Goal: Find specific page/section: Find specific page/section

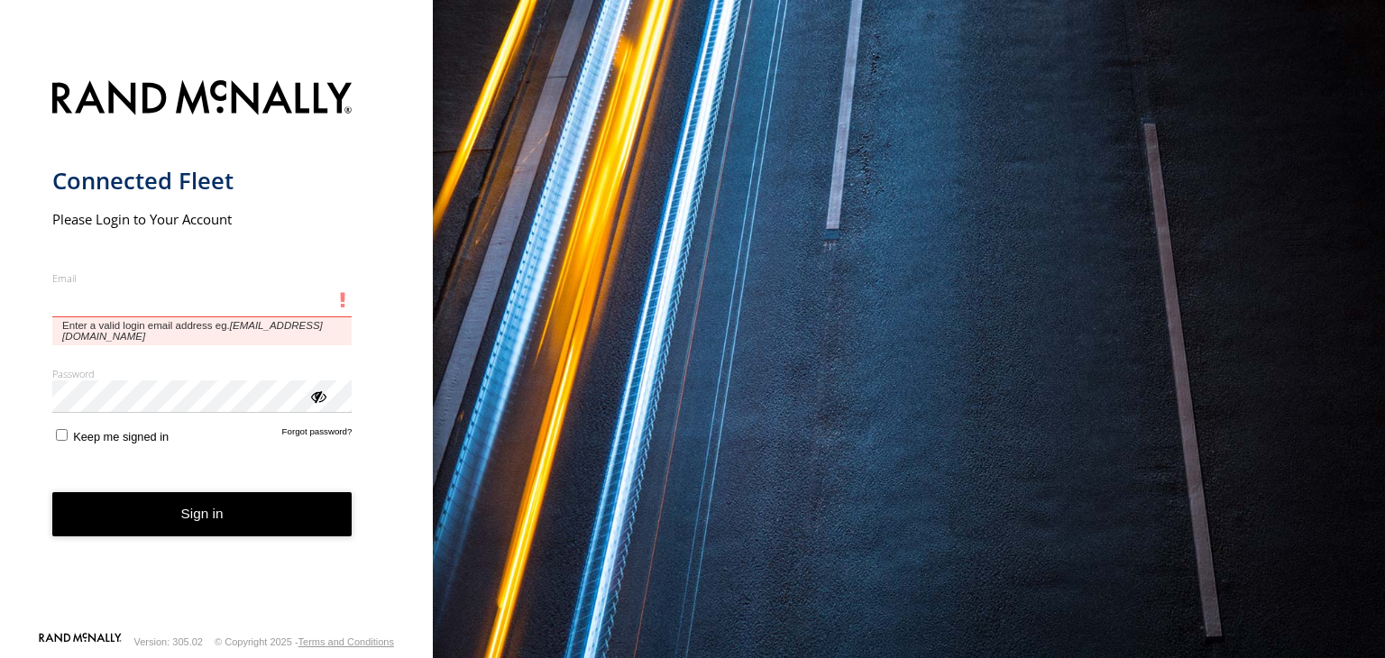
type input "**********"
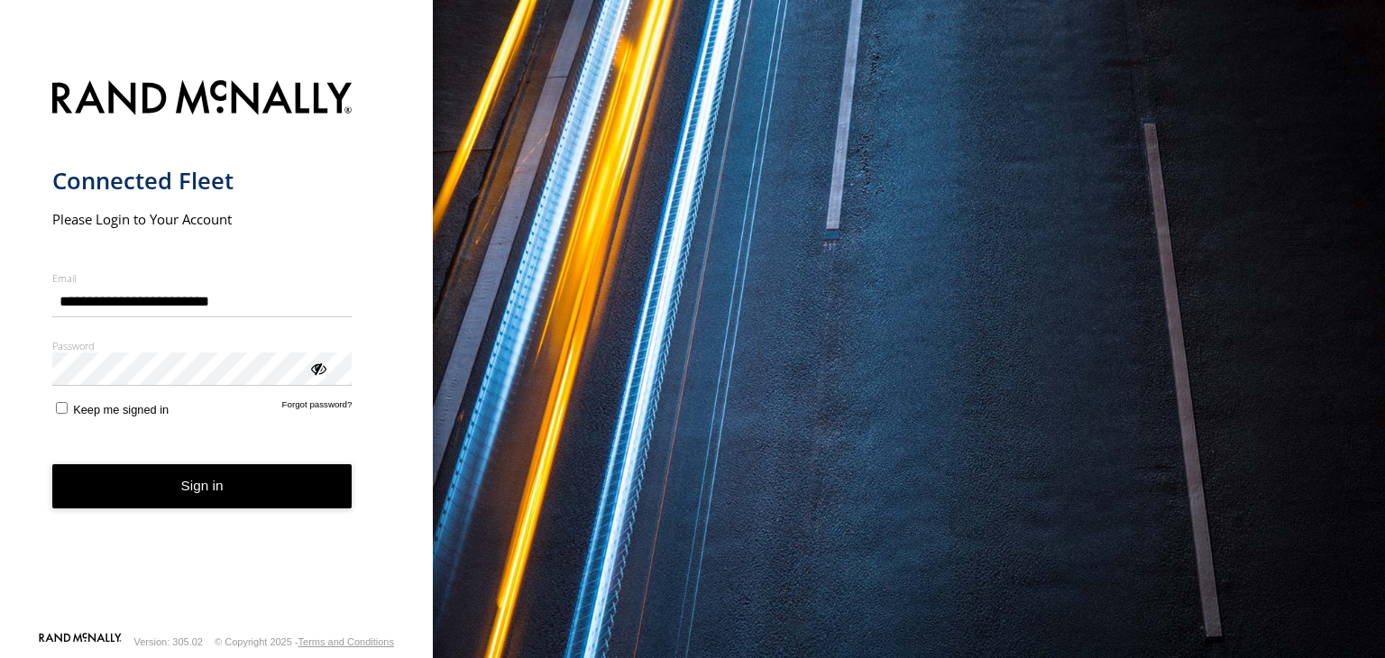
click at [169, 485] on button "Sign in" at bounding box center [202, 486] width 300 height 44
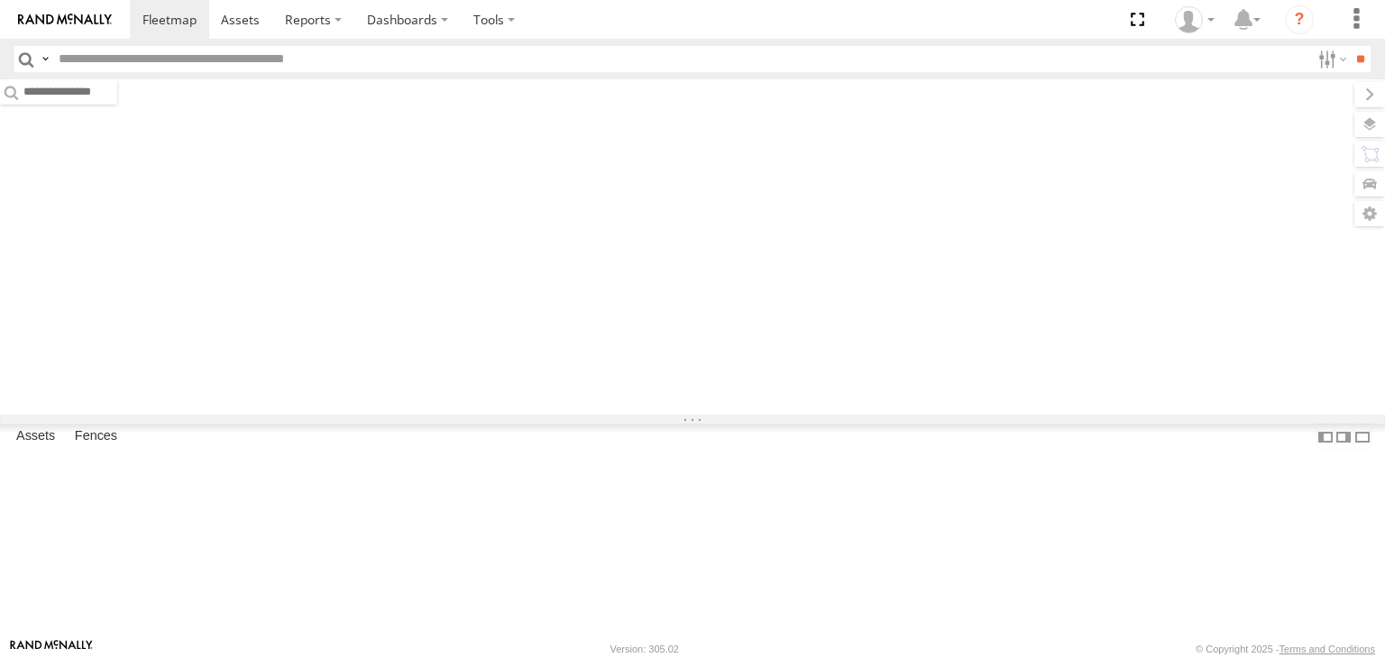
click at [207, 62] on input "text" at bounding box center [680, 59] width 1259 height 26
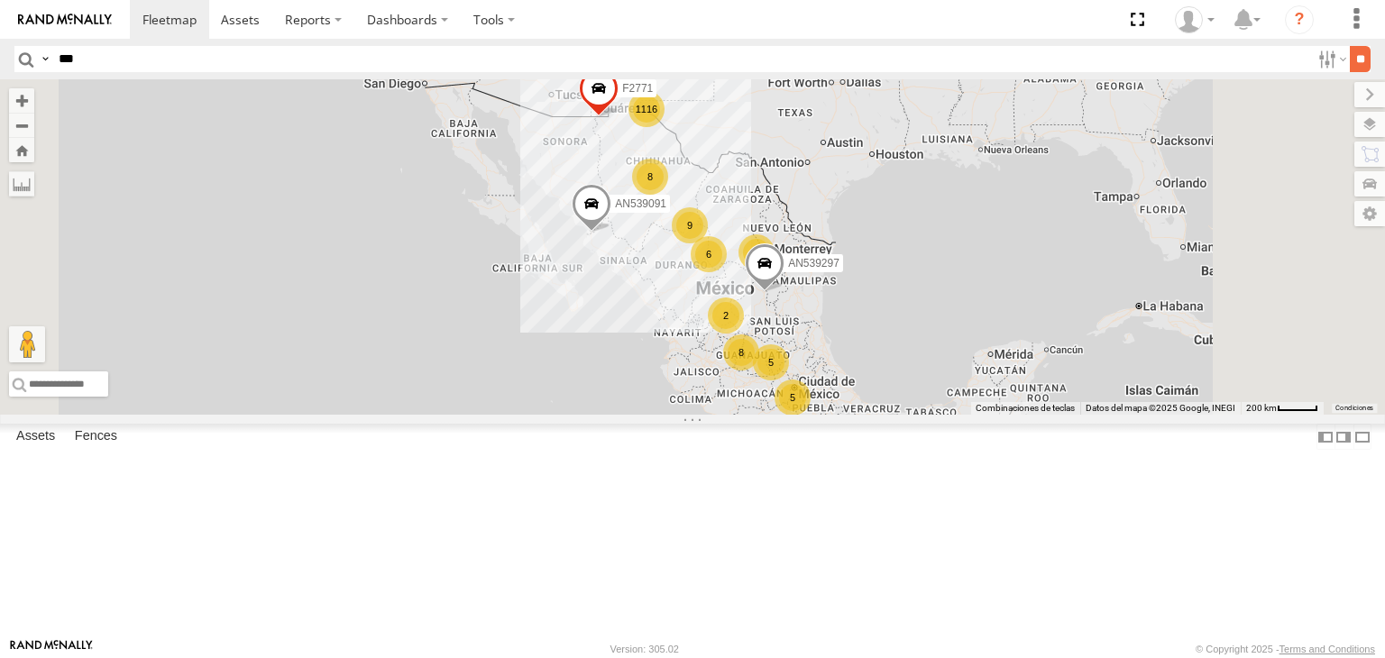
click at [1350, 51] on input "**" at bounding box center [1360, 59] width 21 height 26
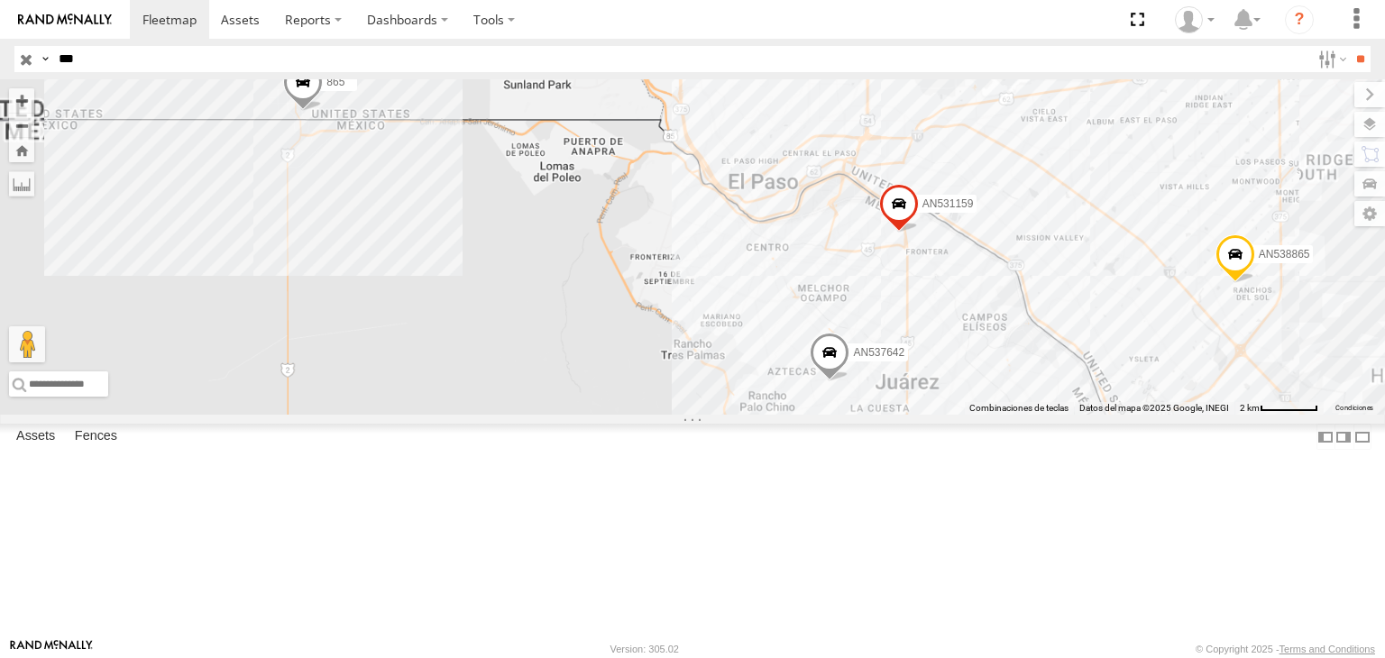
drag, startPoint x: 664, startPoint y: 211, endPoint x: 696, endPoint y: 216, distance: 32.9
click at [692, 211] on div "AN531852 AN538658 AN531159 865 AN538865 AN537642" at bounding box center [692, 246] width 1385 height 335
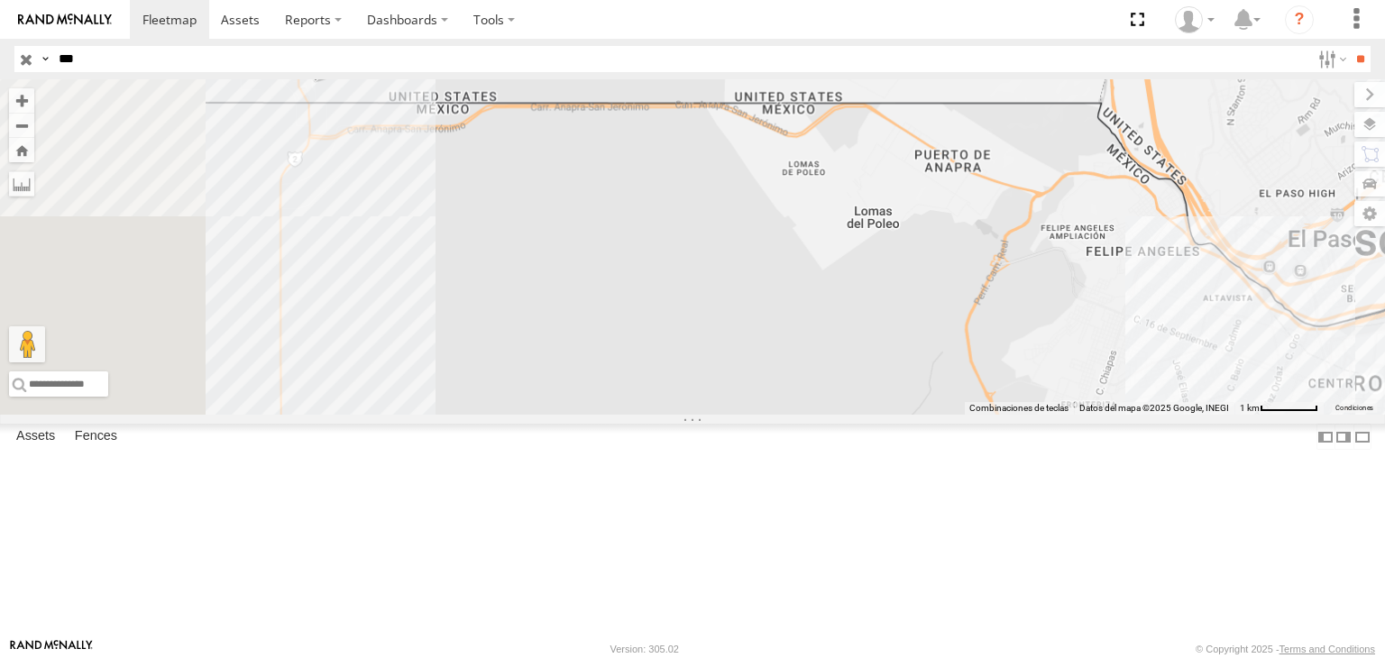
drag, startPoint x: 582, startPoint y: 200, endPoint x: 646, endPoint y: 209, distance: 64.6
click at [644, 208] on div "AN531852 AN538658 AN531159 865 AN538865 AN537642" at bounding box center [692, 246] width 1385 height 335
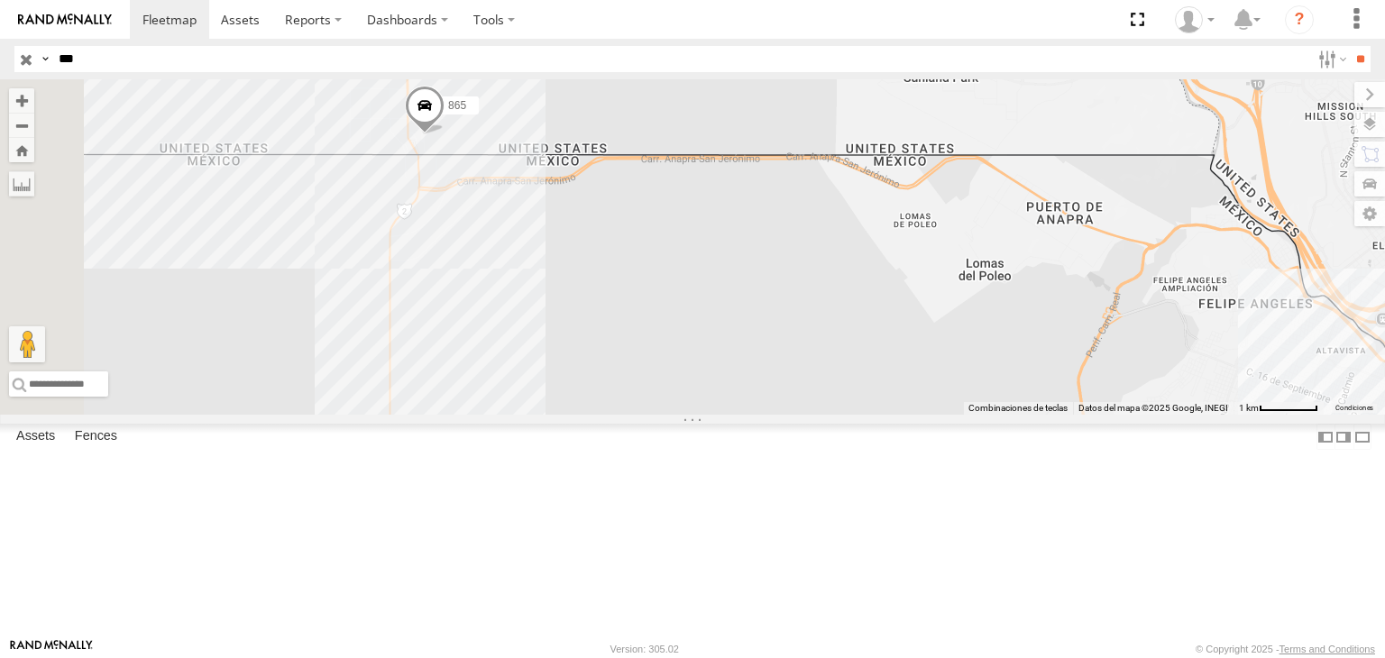
drag, startPoint x: 710, startPoint y: 253, endPoint x: 761, endPoint y: 300, distance: 68.9
click at [750, 293] on div "AN531852 AN538658 AN531159 865 AN538865 AN537642" at bounding box center [692, 246] width 1385 height 335
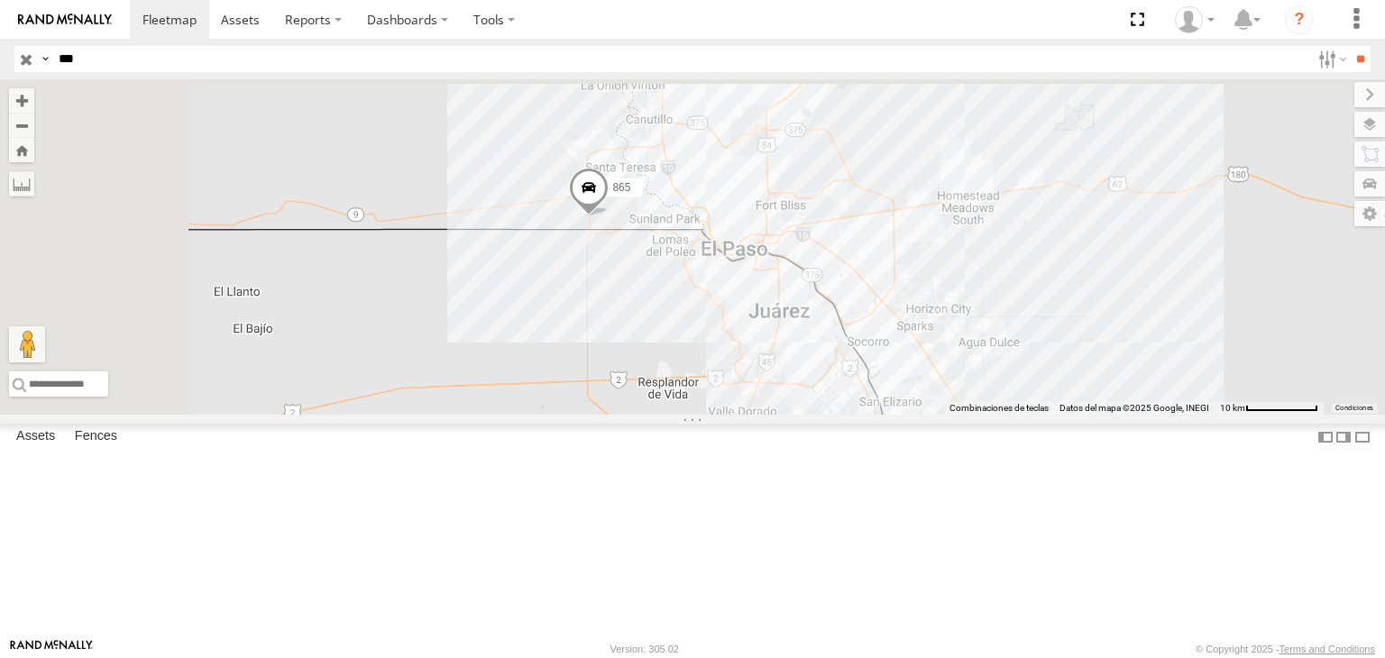
drag, startPoint x: 1067, startPoint y: 365, endPoint x: 961, endPoint y: 354, distance: 106.0
click at [961, 354] on div "865" at bounding box center [692, 246] width 1385 height 335
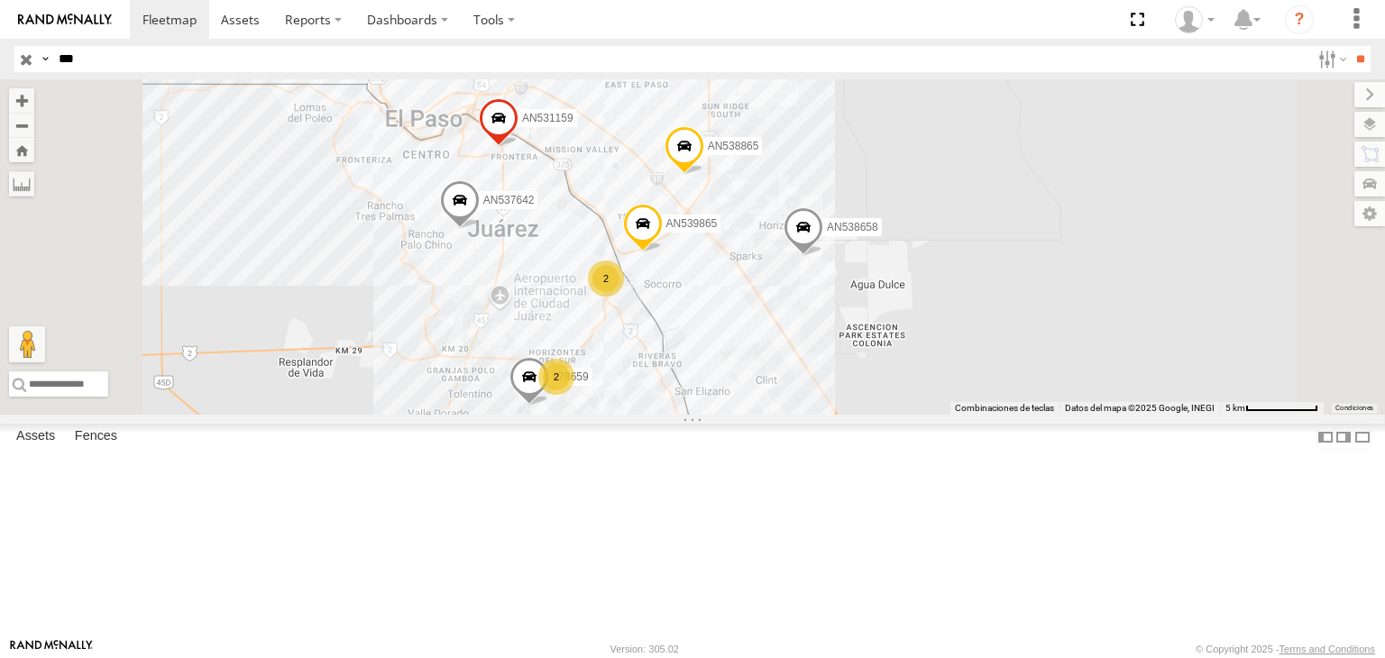
click at [663, 252] on span at bounding box center [643, 228] width 40 height 49
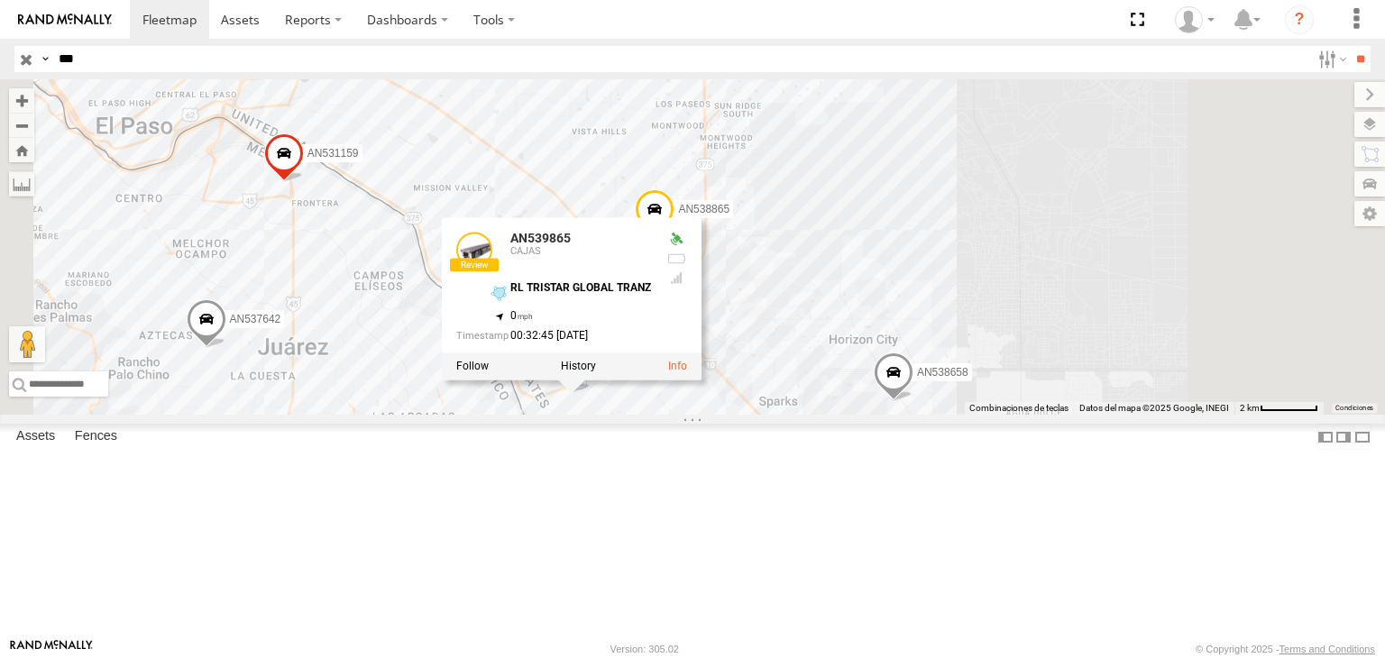
drag, startPoint x: 944, startPoint y: 555, endPoint x: 954, endPoint y: 529, distance: 28.0
click at [954, 415] on div "AN539865 AN538865 AN538658 AN537642 AN531159 L78659 AN539865 CAJAS RL TRISTAR G…" at bounding box center [692, 246] width 1385 height 335
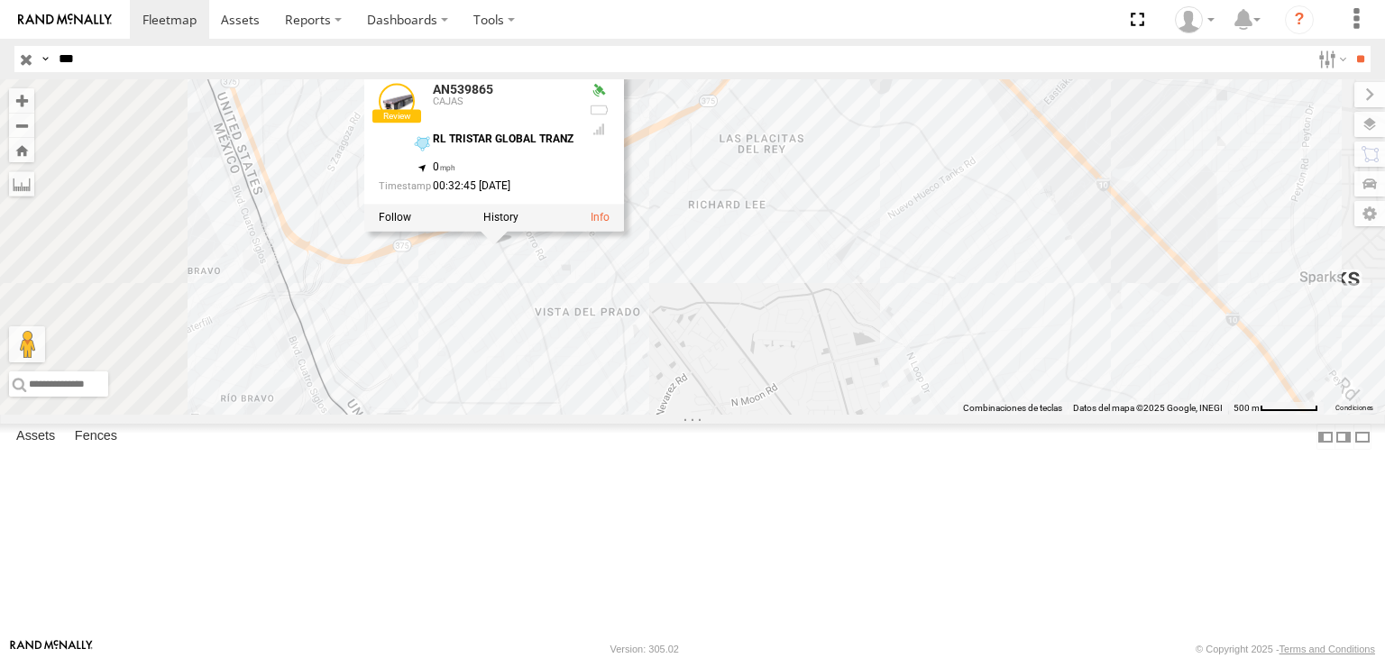
drag, startPoint x: 896, startPoint y: 462, endPoint x: 1003, endPoint y: 453, distance: 106.7
click at [1003, 415] on div "AN539865 AN538865 AN538658 AN537642 AN531159 L78659 AN539865 CAJAS RL TRISTAR G…" at bounding box center [692, 246] width 1385 height 335
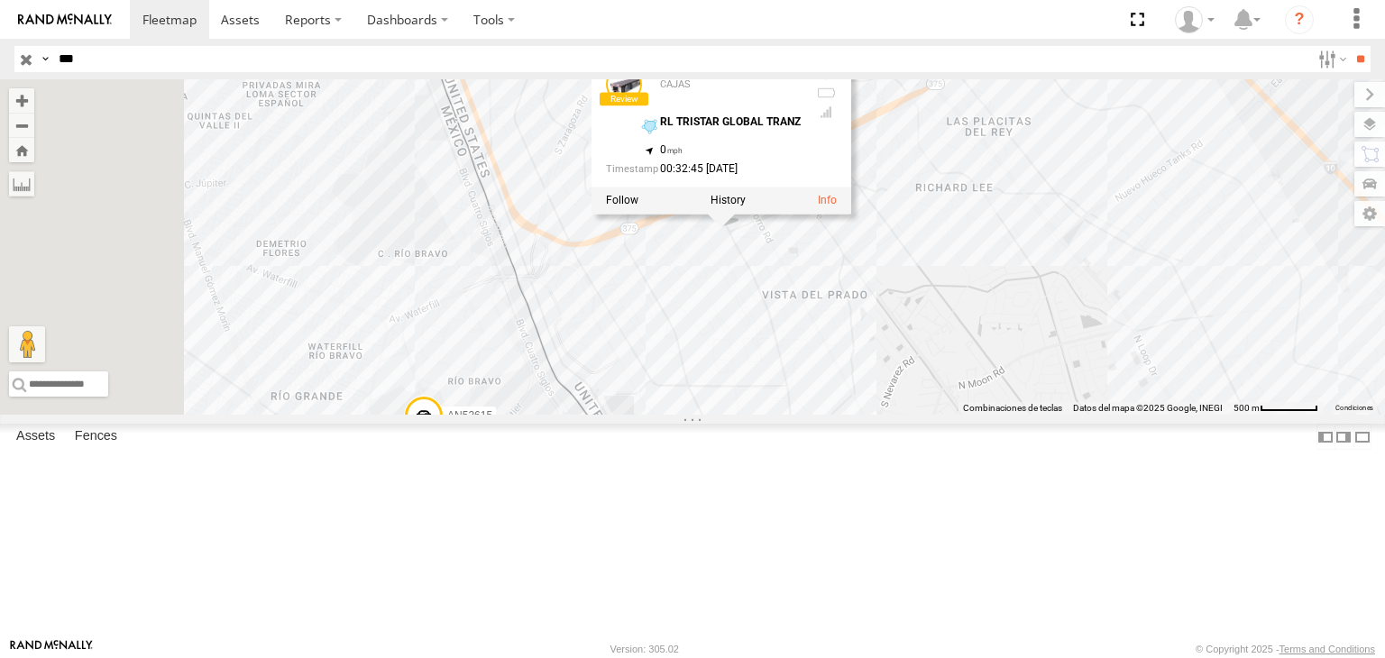
click at [926, 411] on div "AN539865 AN538865 AN538658 AN537642 AN531159 L78659 AN539865 CAJAS RL TRISTAR G…" at bounding box center [692, 246] width 1385 height 335
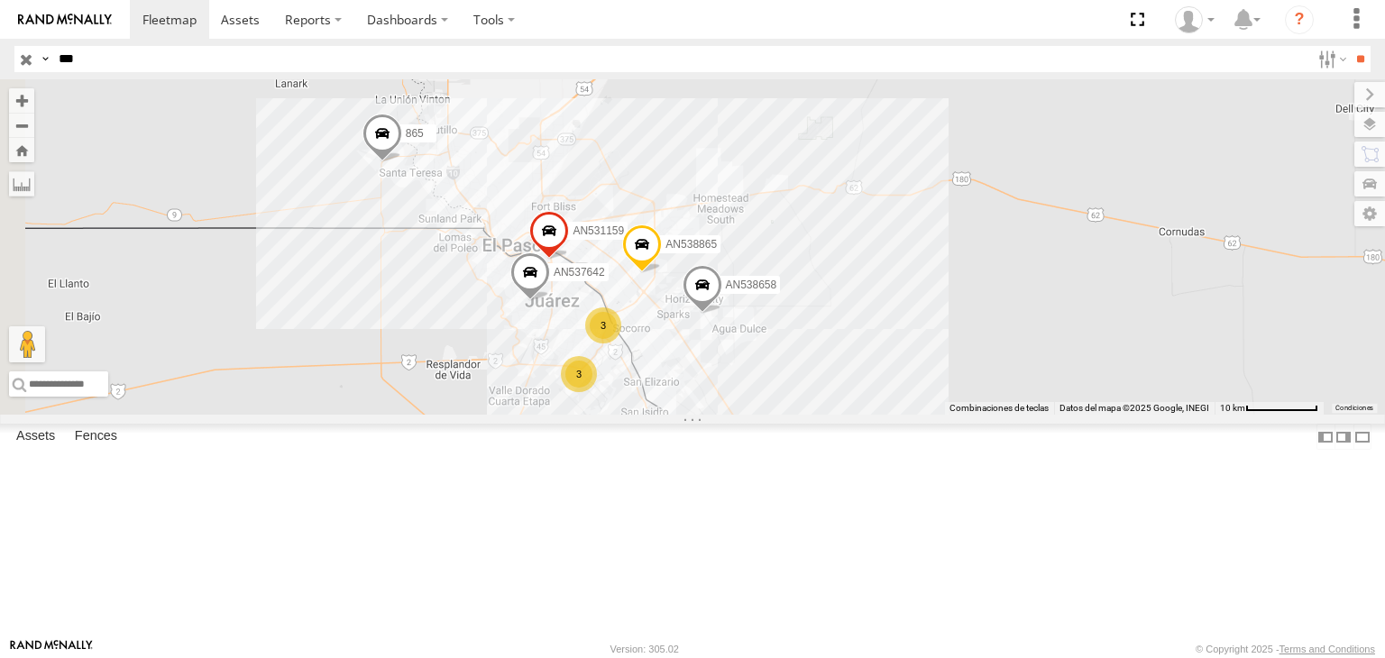
click at [686, 281] on div "AN538865 AN538658 AN537642 AN531159 3 3 865" at bounding box center [692, 246] width 1385 height 335
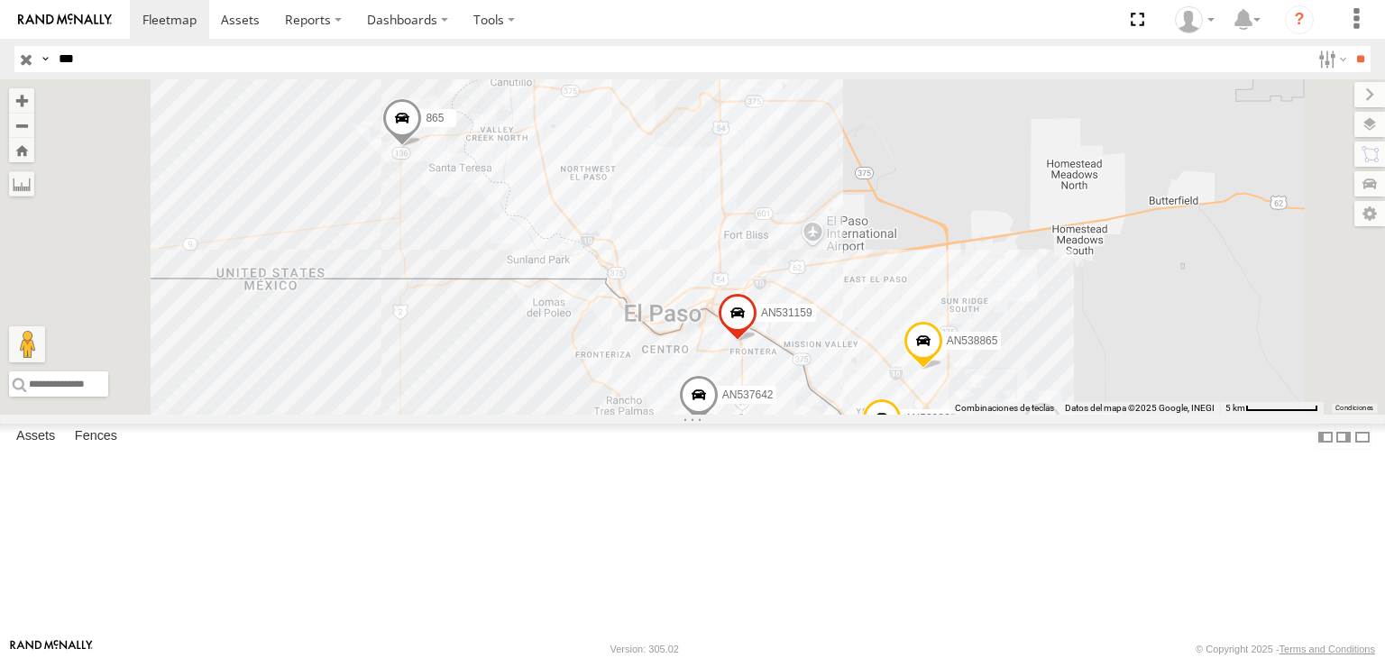
drag, startPoint x: 674, startPoint y: 279, endPoint x: 741, endPoint y: 286, distance: 67.1
click at [741, 286] on div "AN538865 AN538658 AN537642 AN531159 865 2 AN539865" at bounding box center [692, 246] width 1385 height 335
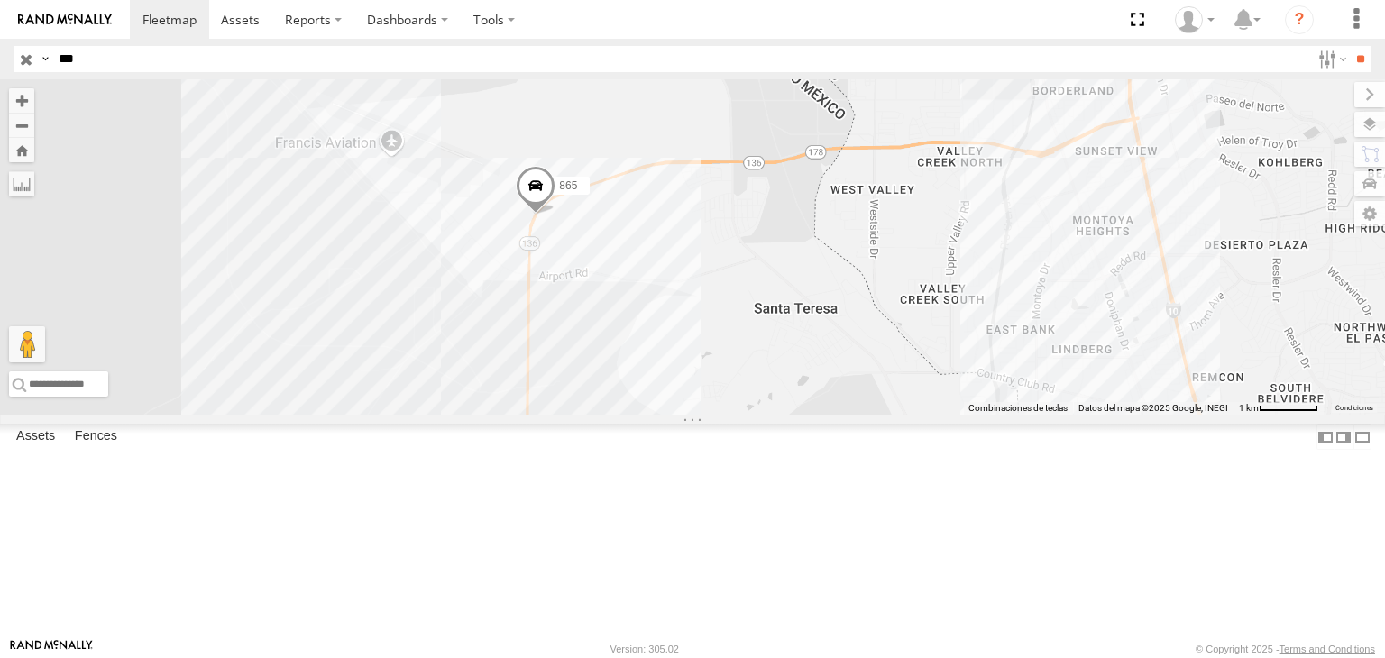
drag, startPoint x: 893, startPoint y: 358, endPoint x: 912, endPoint y: 365, distance: 20.3
click at [894, 360] on div "AN538865 AN538658 AN537642 AN531159 865 AN539865" at bounding box center [692, 246] width 1385 height 335
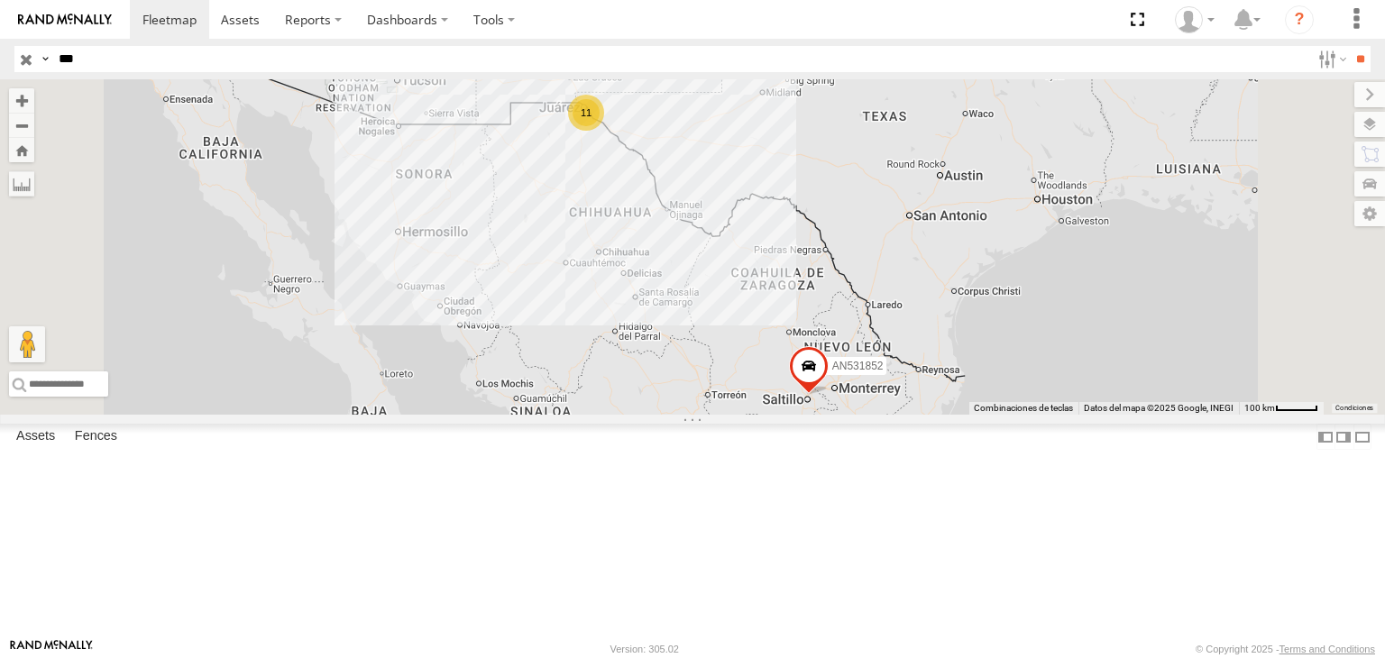
click at [298, 67] on input "***" at bounding box center [680, 59] width 1259 height 26
type input "*"
click at [1363, 59] on input "**" at bounding box center [1360, 59] width 21 height 26
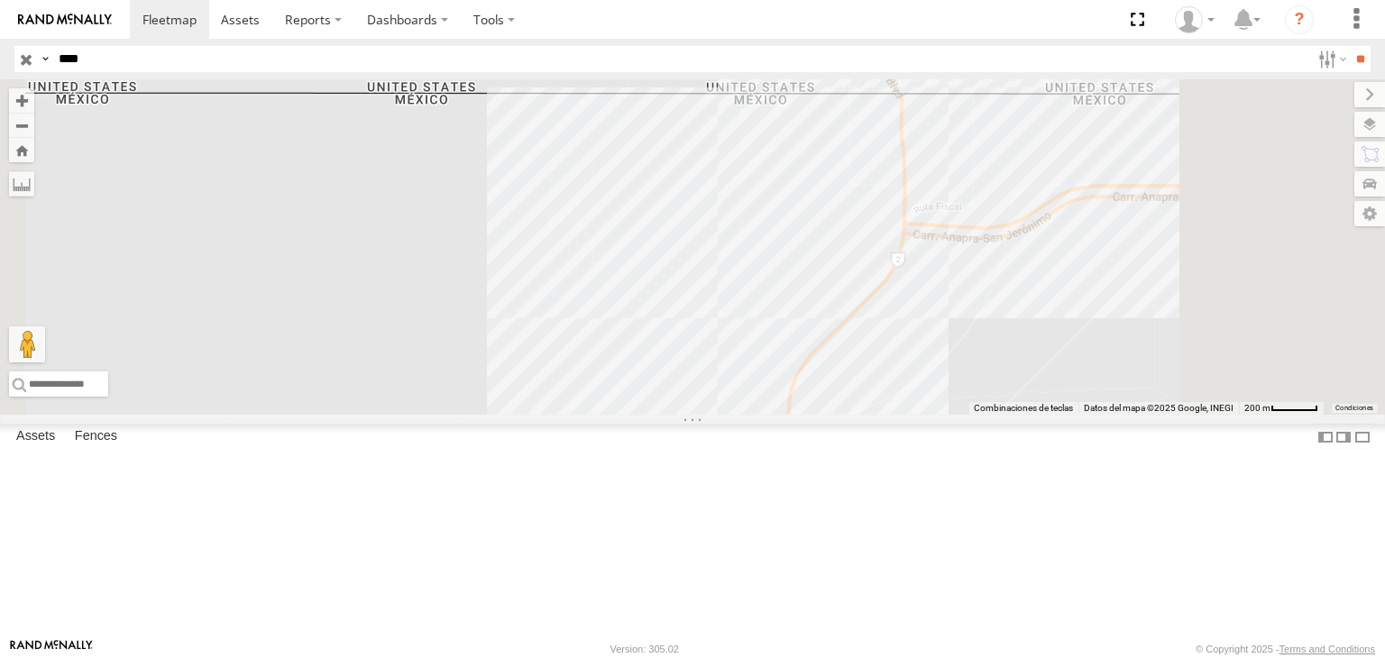
click at [270, 59] on input "****" at bounding box center [680, 59] width 1259 height 26
type input "*"
type input "****"
click at [1358, 66] on input "**" at bounding box center [1360, 59] width 21 height 26
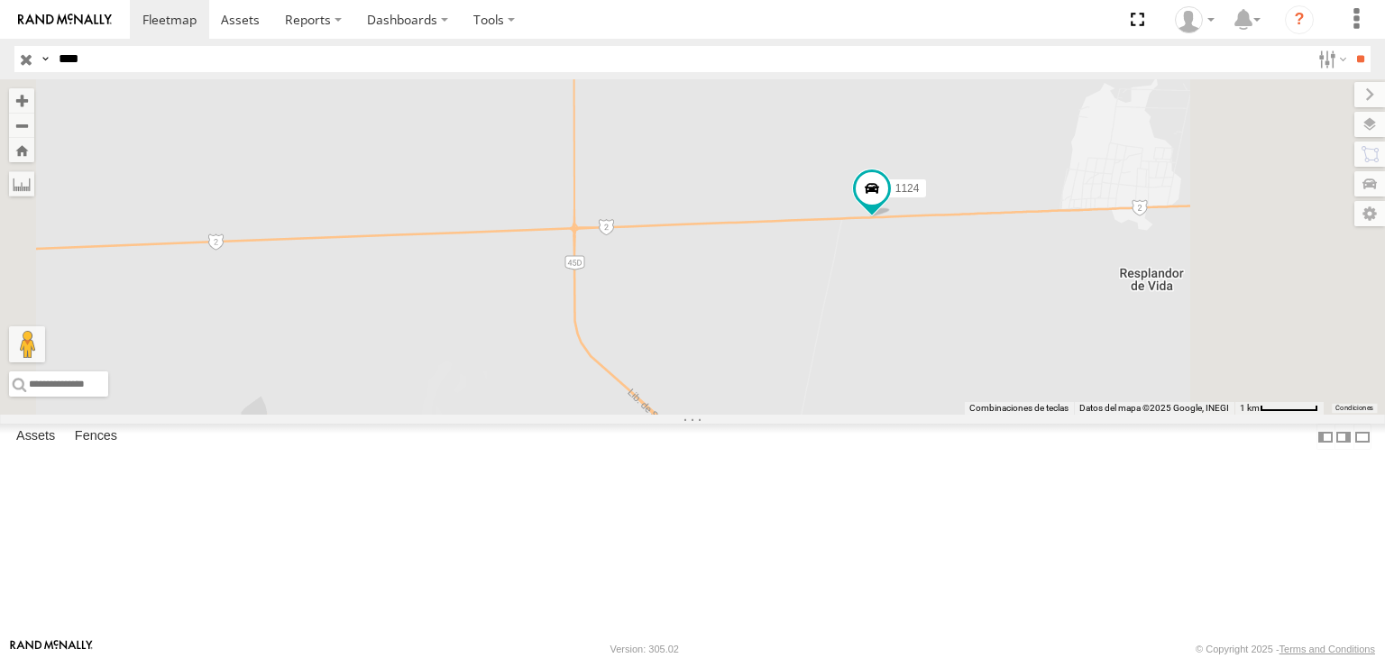
drag, startPoint x: 975, startPoint y: 380, endPoint x: 909, endPoint y: 401, distance: 69.3
click at [916, 398] on div "1124" at bounding box center [692, 246] width 1385 height 335
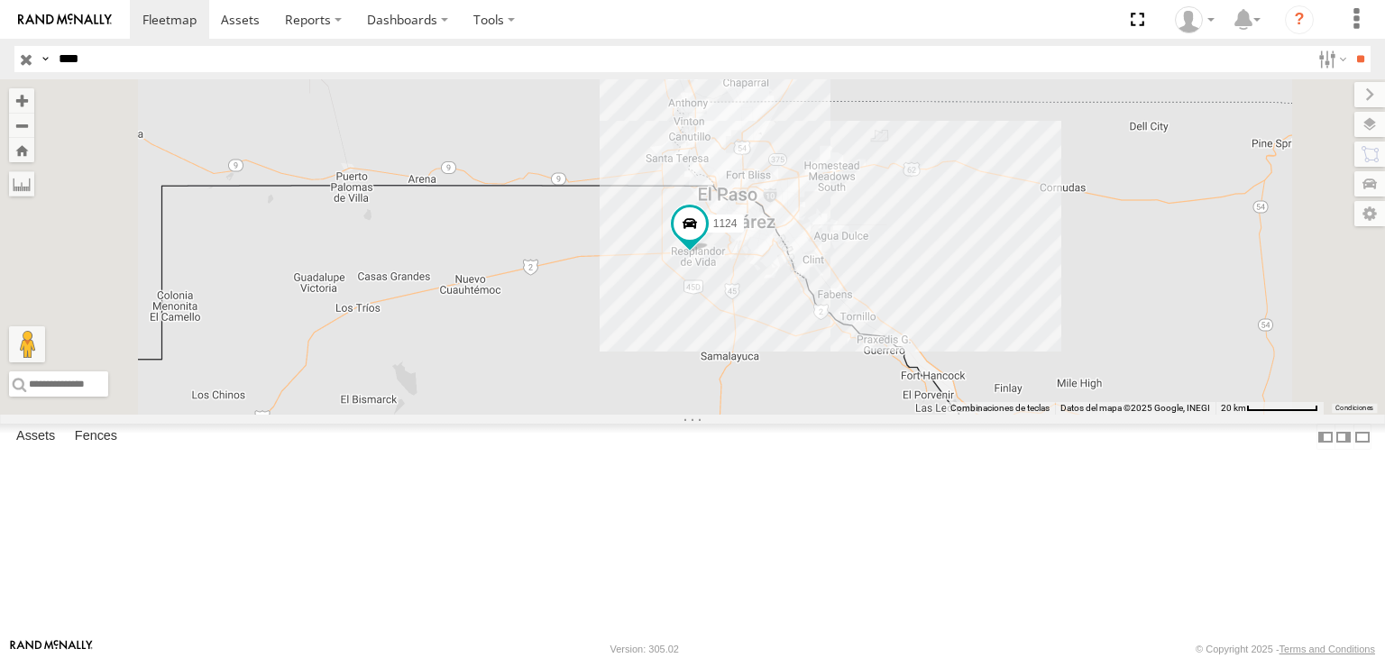
drag, startPoint x: 1069, startPoint y: 260, endPoint x: 963, endPoint y: 358, distance: 144.8
click at [1000, 349] on div "1124" at bounding box center [692, 246] width 1385 height 335
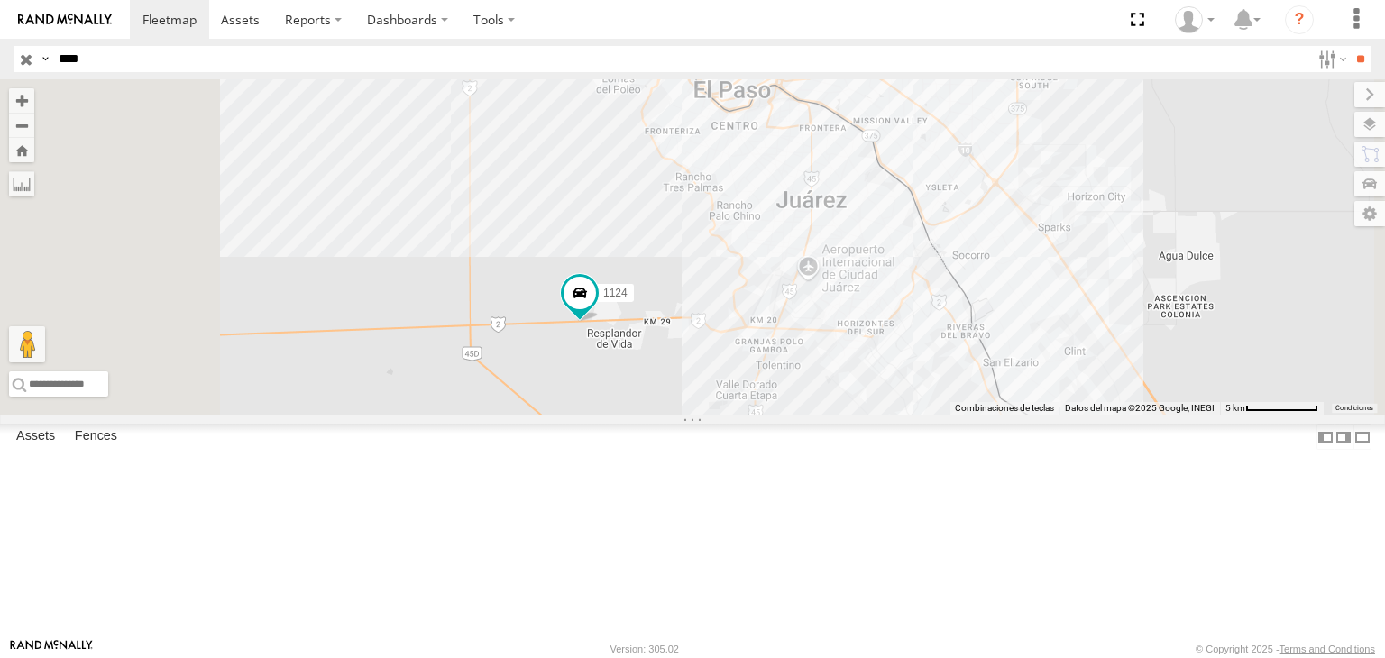
drag, startPoint x: 947, startPoint y: 306, endPoint x: 941, endPoint y: 333, distance: 27.6
click at [941, 333] on div "1124" at bounding box center [692, 246] width 1385 height 335
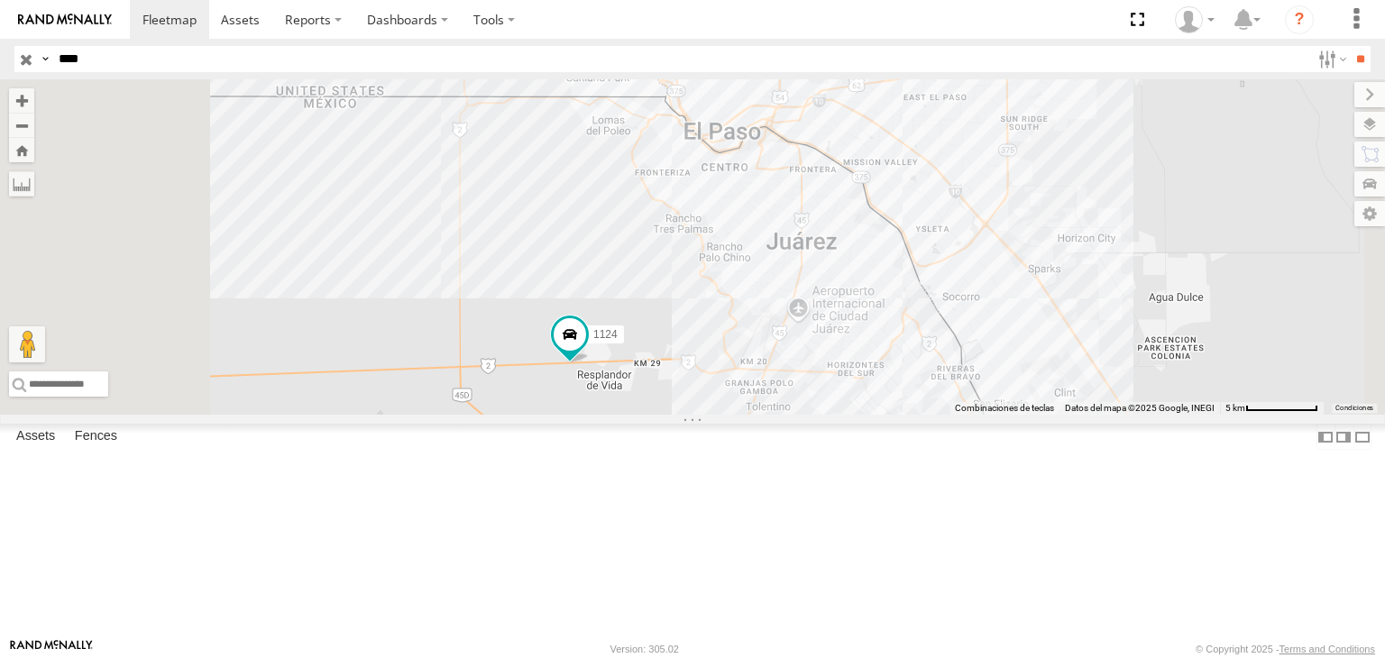
drag, startPoint x: 959, startPoint y: 297, endPoint x: 893, endPoint y: 351, distance: 85.9
click at [904, 351] on div "1124" at bounding box center [692, 246] width 1385 height 335
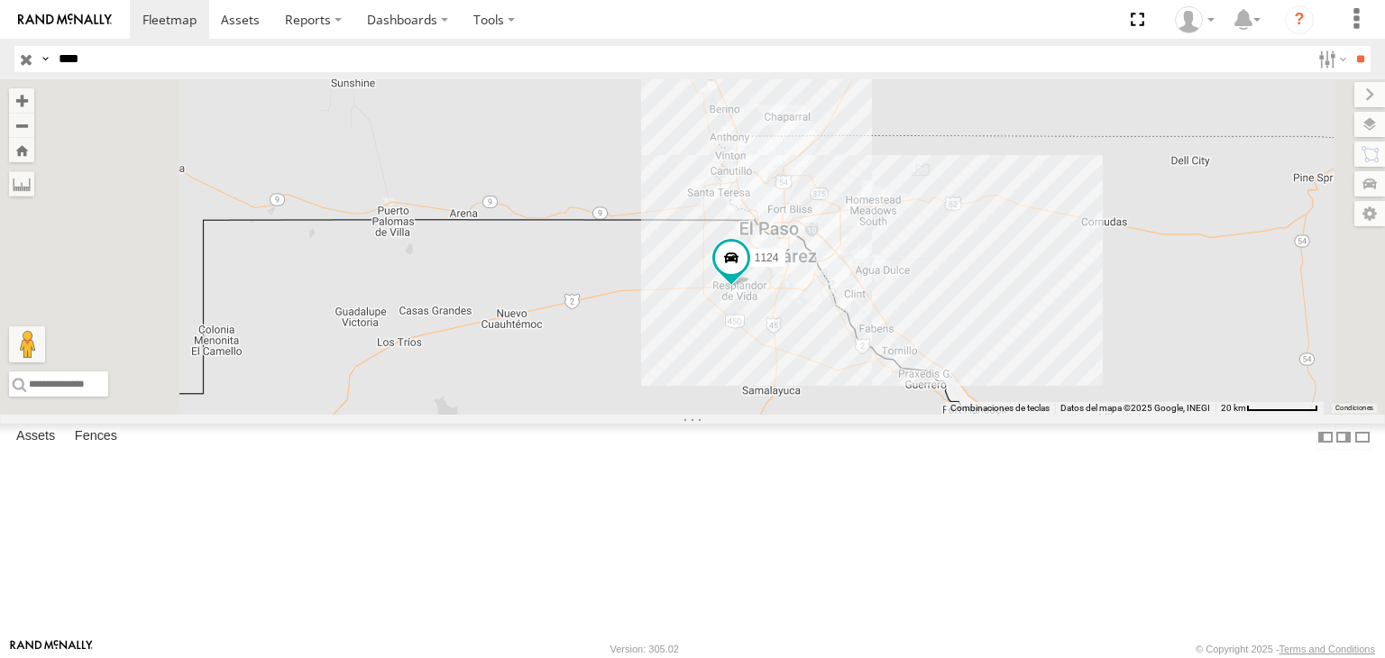
click at [32, 57] on input "button" at bounding box center [25, 59] width 23 height 26
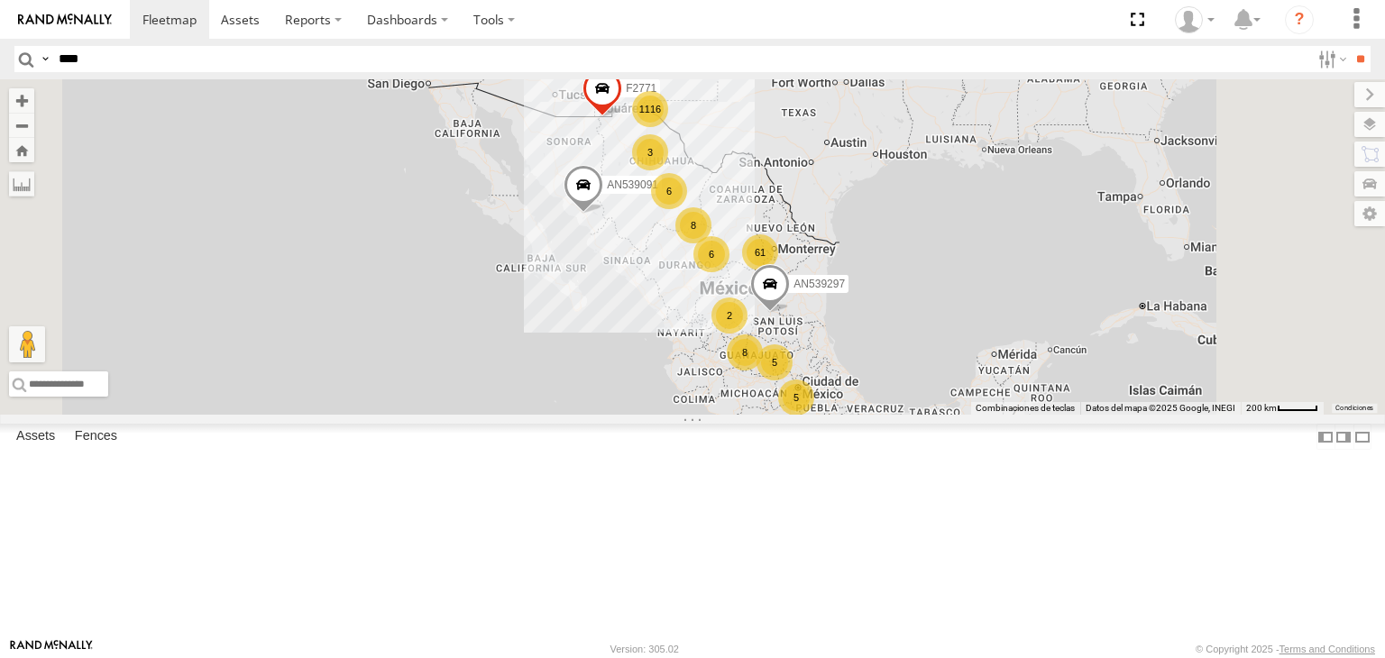
click at [263, 54] on input "****" at bounding box center [680, 59] width 1259 height 26
type input "****"
click at [1355, 65] on input "**" at bounding box center [1360, 59] width 21 height 26
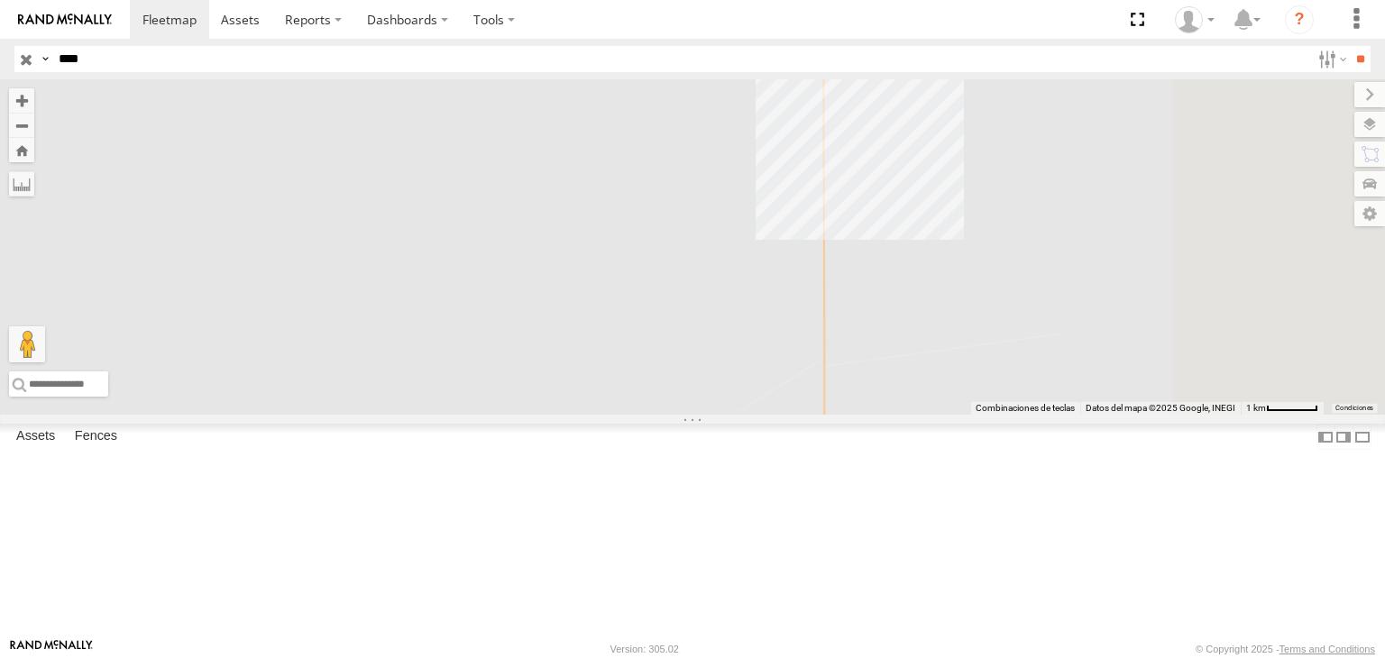
drag, startPoint x: 962, startPoint y: 160, endPoint x: 999, endPoint y: 226, distance: 75.5
click at [977, 239] on div "AN537184 2841" at bounding box center [692, 246] width 1385 height 335
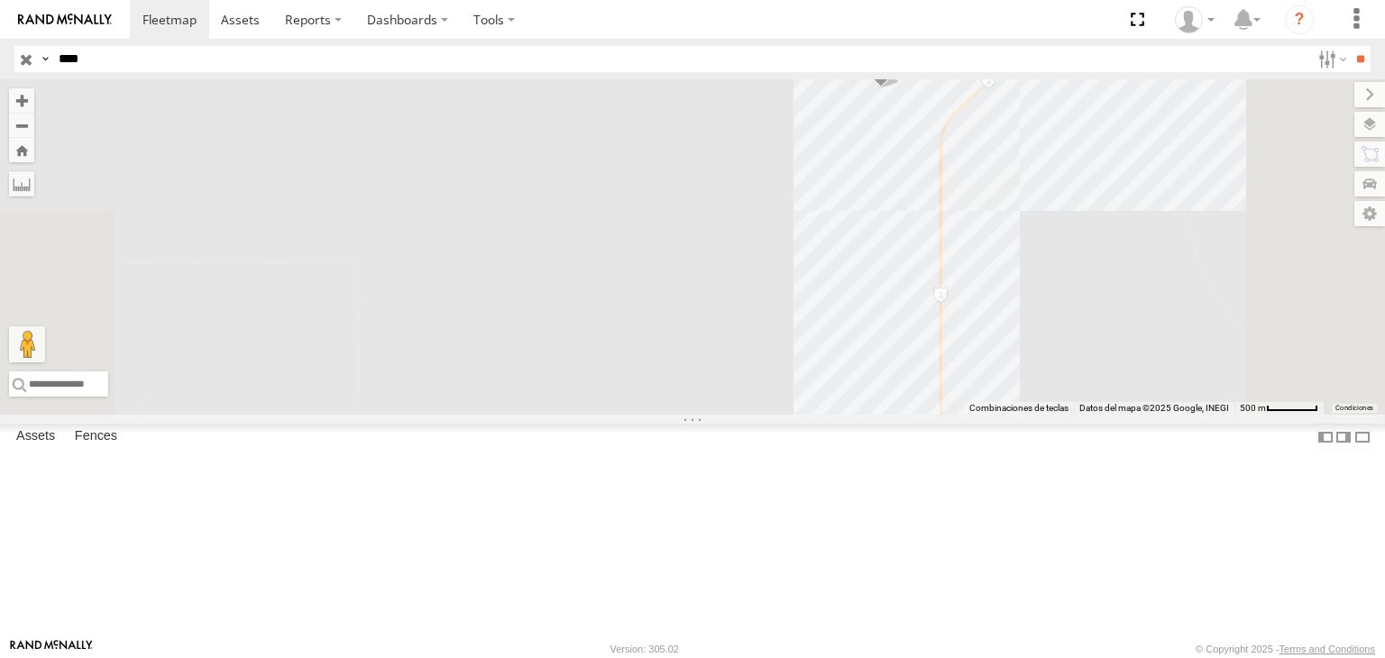
drag, startPoint x: 1017, startPoint y: 203, endPoint x: 1094, endPoint y: 257, distance: 93.8
click at [1036, 271] on div "AN537184 2841" at bounding box center [692, 246] width 1385 height 335
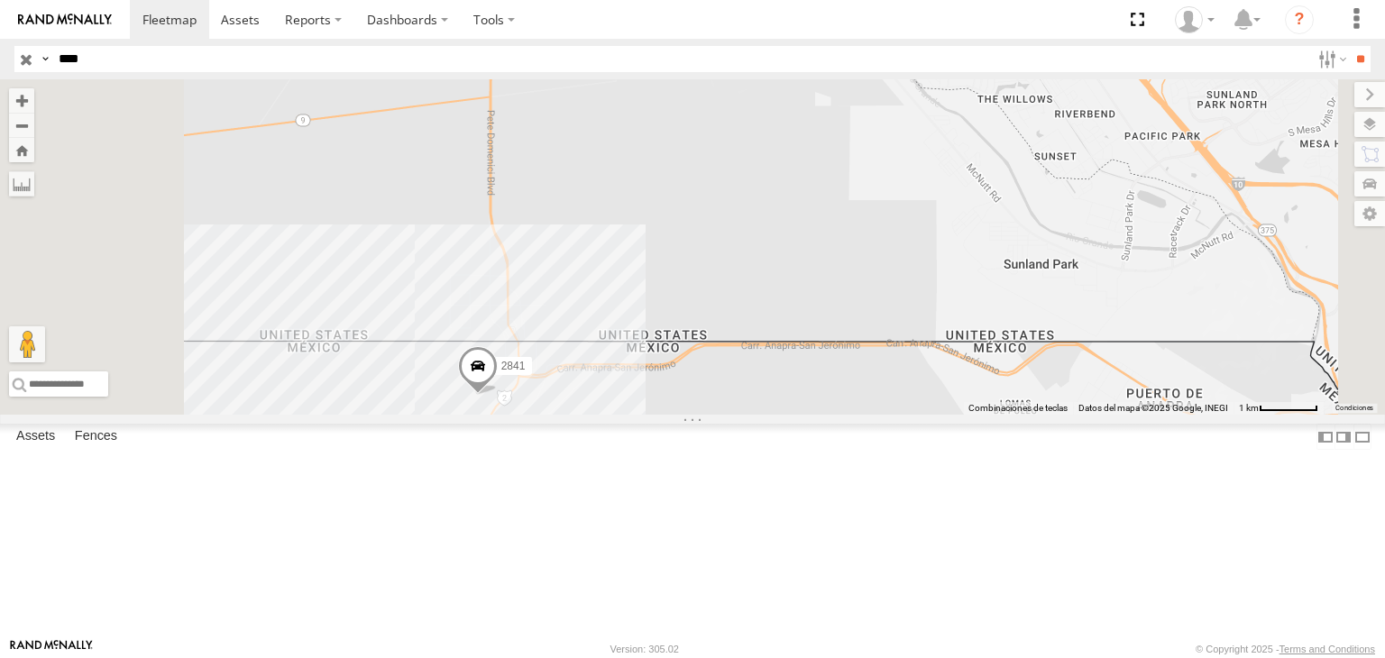
drag, startPoint x: 703, startPoint y: 509, endPoint x: 777, endPoint y: 488, distance: 77.0
click at [771, 415] on div "2841 AN537184" at bounding box center [692, 246] width 1385 height 335
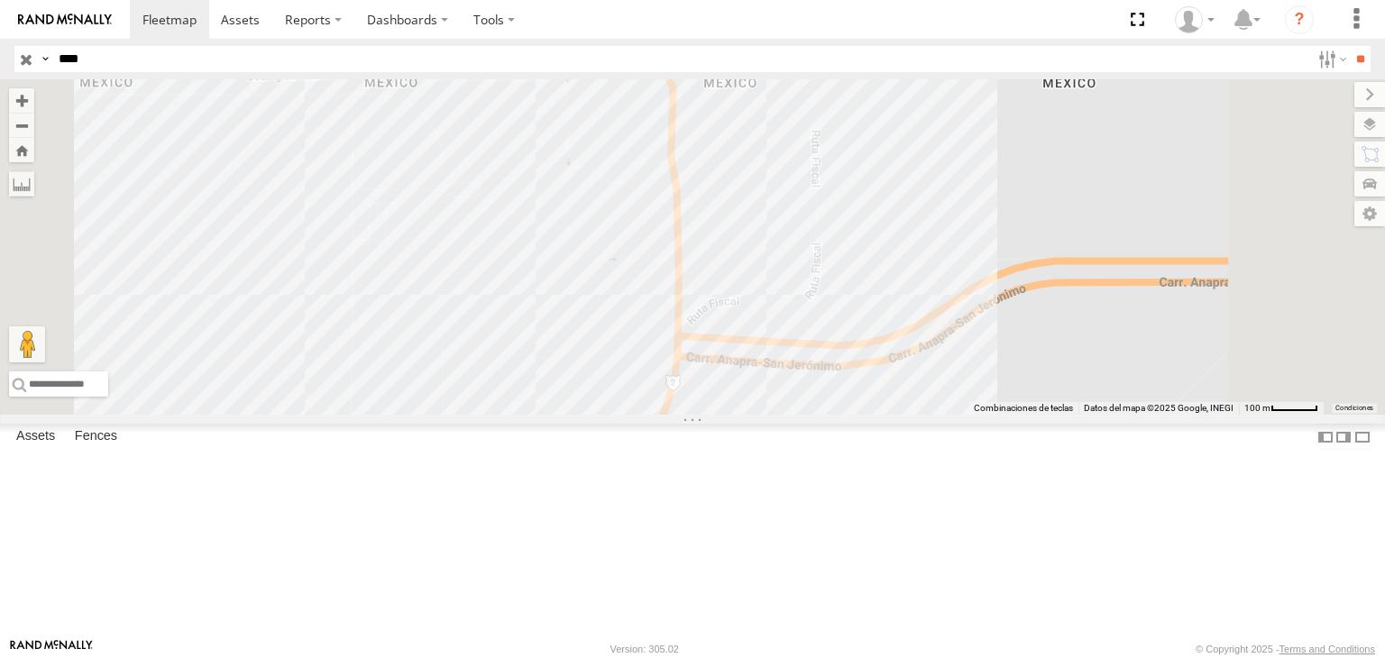
drag, startPoint x: 875, startPoint y: 486, endPoint x: 938, endPoint y: 472, distance: 64.7
click at [902, 415] on div "2841 AN537184" at bounding box center [692, 246] width 1385 height 335
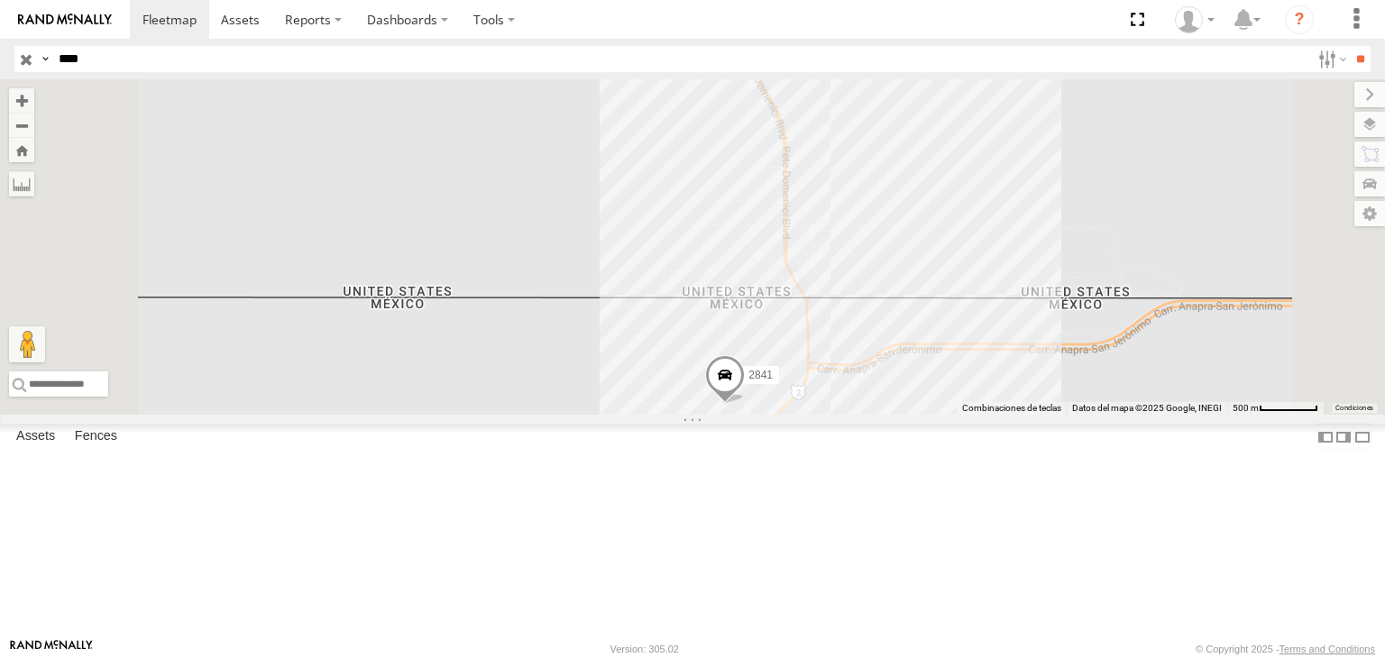
drag, startPoint x: 1287, startPoint y: 300, endPoint x: 1251, endPoint y: 295, distance: 35.6
click at [1287, 300] on div "2841 AN537184" at bounding box center [692, 246] width 1385 height 335
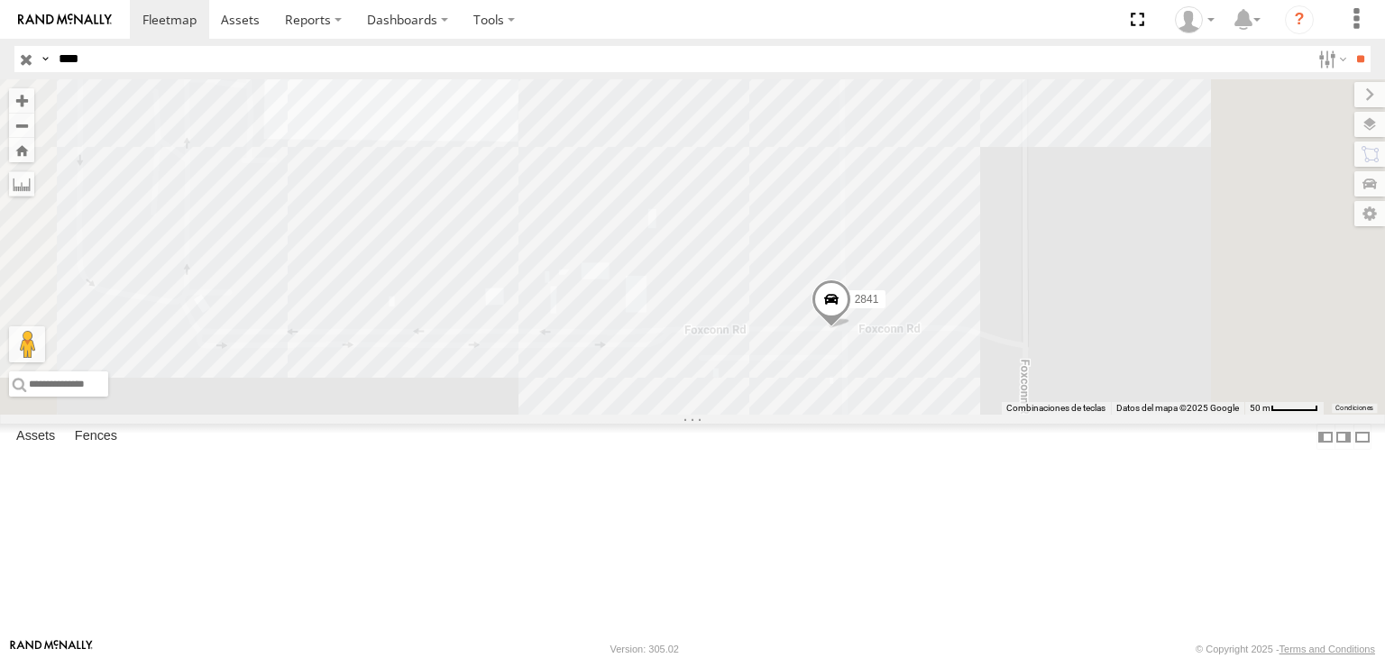
drag, startPoint x: 996, startPoint y: 419, endPoint x: 948, endPoint y: 415, distance: 48.0
click at [948, 415] on div "2841 AN537184" at bounding box center [692, 246] width 1385 height 335
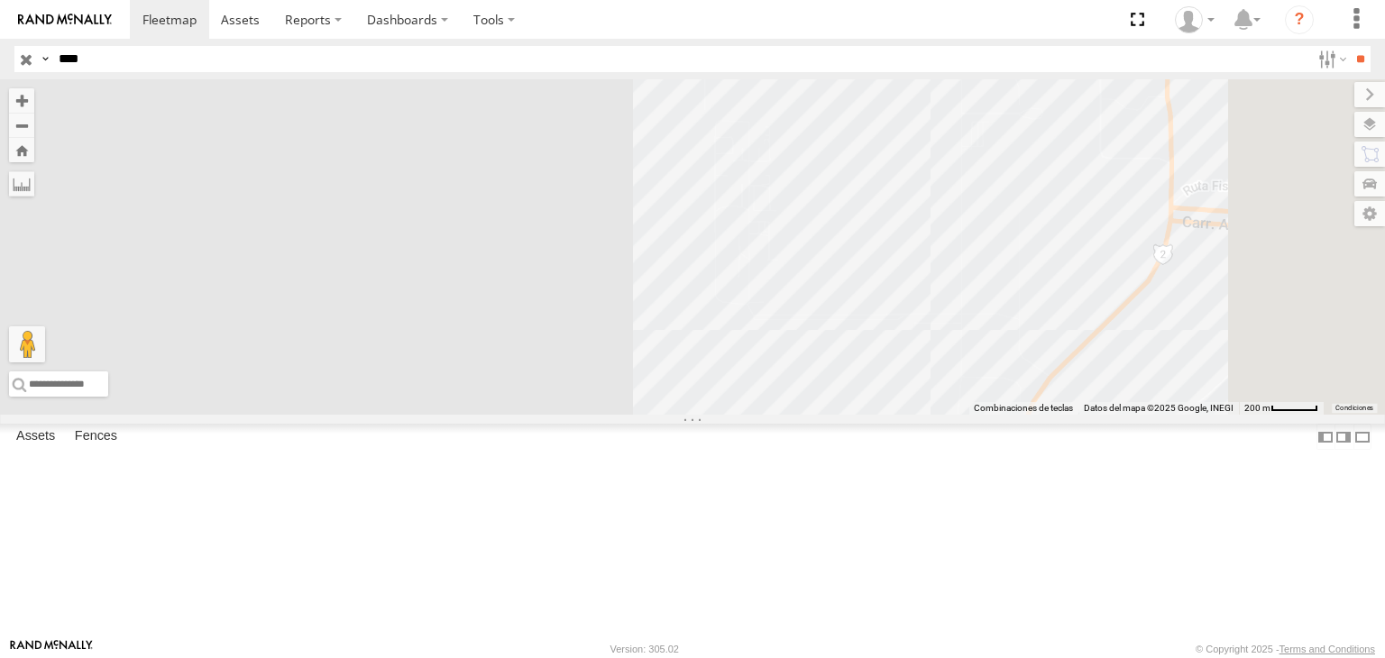
drag, startPoint x: 1121, startPoint y: 408, endPoint x: 1059, endPoint y: 408, distance: 61.3
click at [1071, 408] on div "2841 AN537184" at bounding box center [692, 246] width 1385 height 335
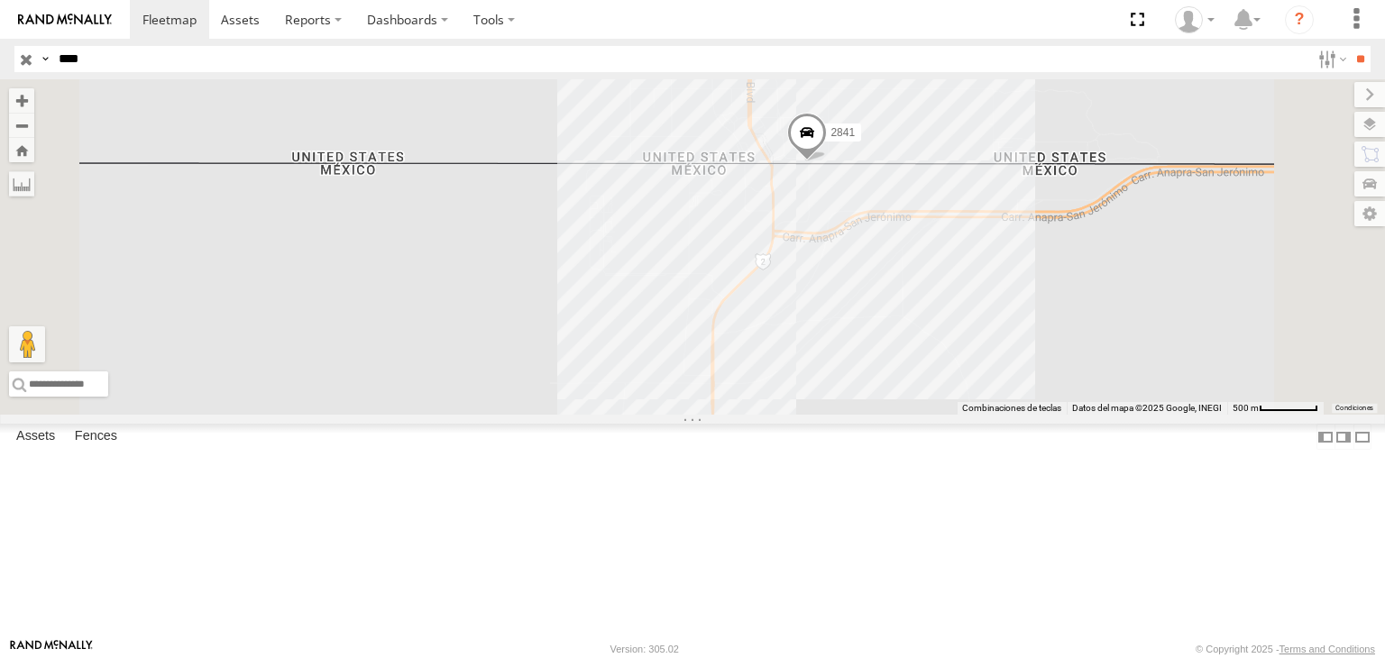
drag, startPoint x: 1058, startPoint y: 354, endPoint x: 1067, endPoint y: 393, distance: 39.6
click at [1065, 390] on div "2841 AN537184" at bounding box center [692, 246] width 1385 height 335
